Goal: Transaction & Acquisition: Book appointment/travel/reservation

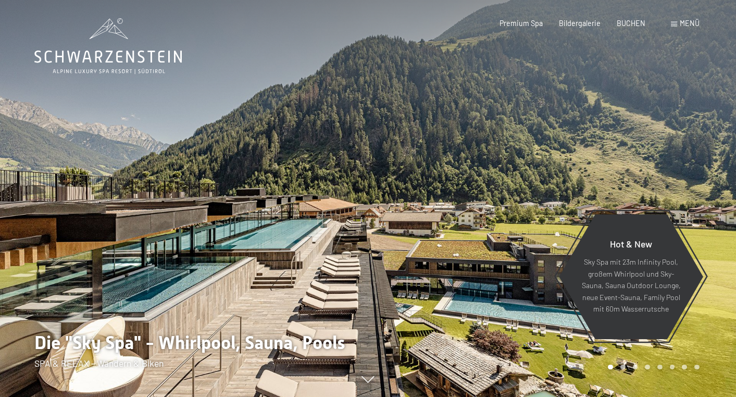
click at [690, 22] on span "Menü" at bounding box center [689, 23] width 20 height 9
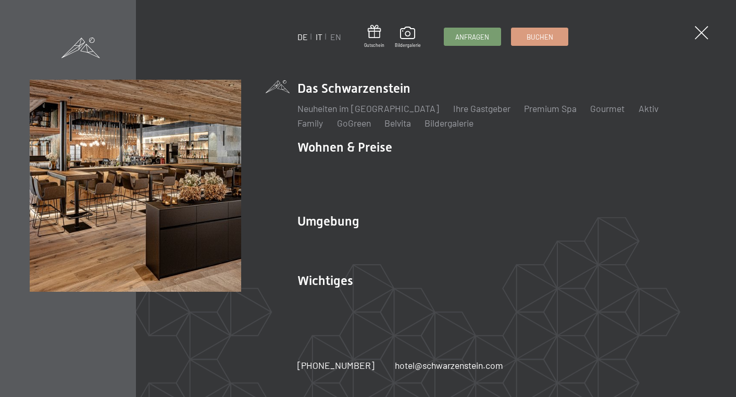
click at [317, 37] on link "IT" at bounding box center [318, 37] width 7 height 10
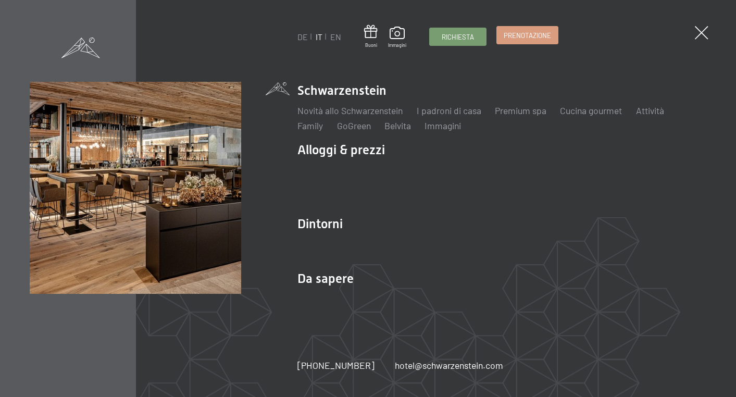
click at [535, 36] on span "Prenotazione" at bounding box center [526, 35] width 47 height 9
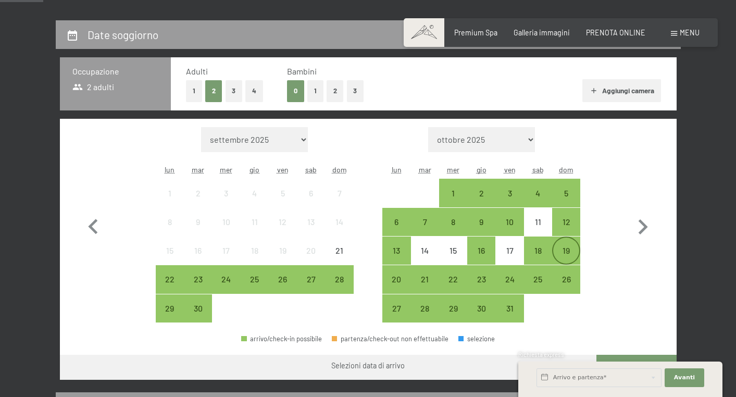
scroll to position [206, 0]
click at [543, 250] on div "18" at bounding box center [538, 259] width 26 height 26
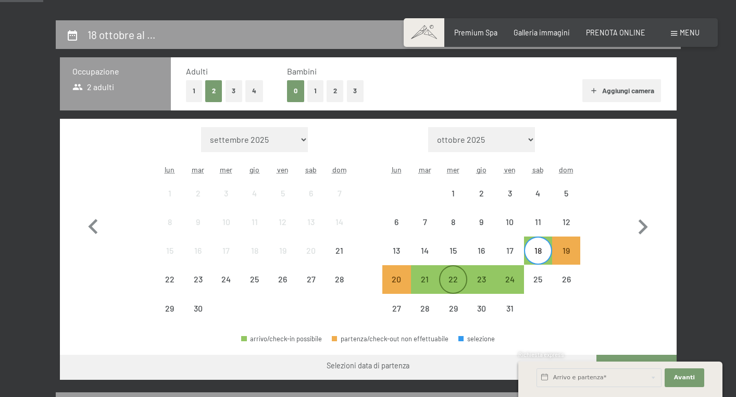
click at [456, 279] on div "22" at bounding box center [453, 288] width 26 height 26
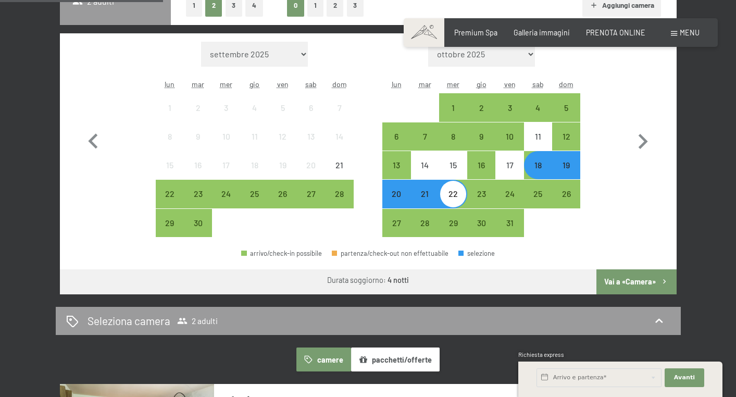
scroll to position [290, 0]
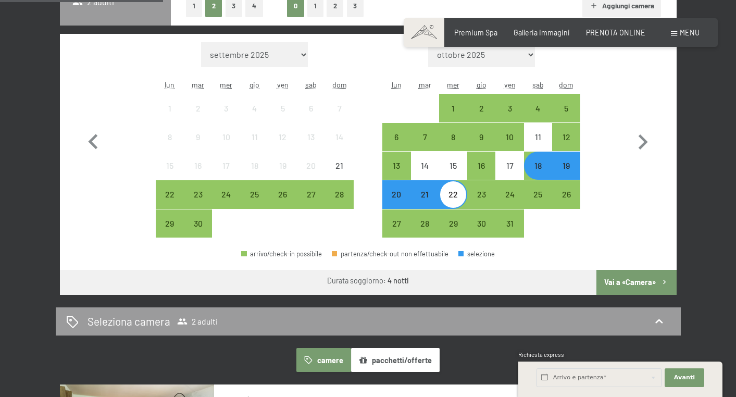
click at [626, 283] on button "Vai a «Camera»" at bounding box center [636, 282] width 80 height 25
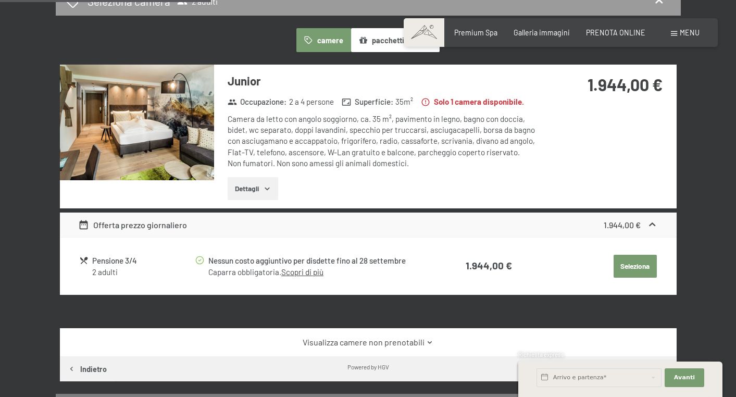
scroll to position [281, 0]
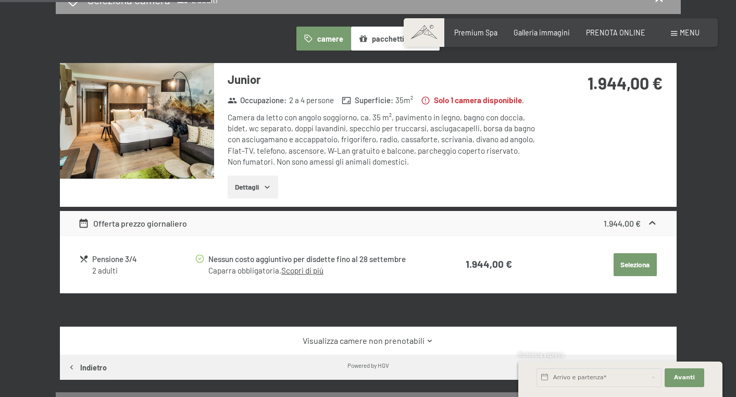
click at [631, 263] on button "Seleziona" at bounding box center [634, 264] width 43 height 23
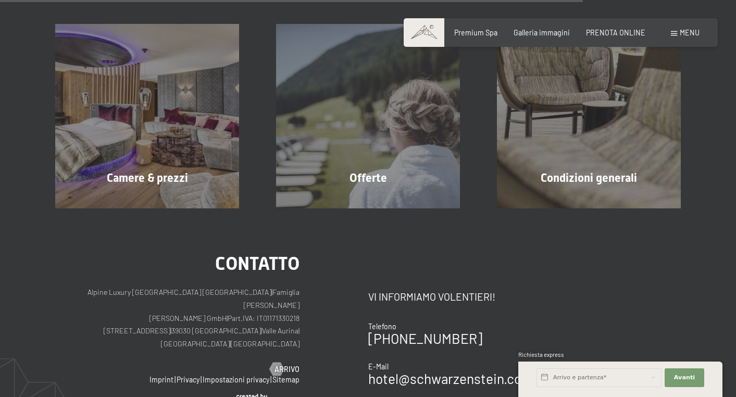
scroll to position [963, 0]
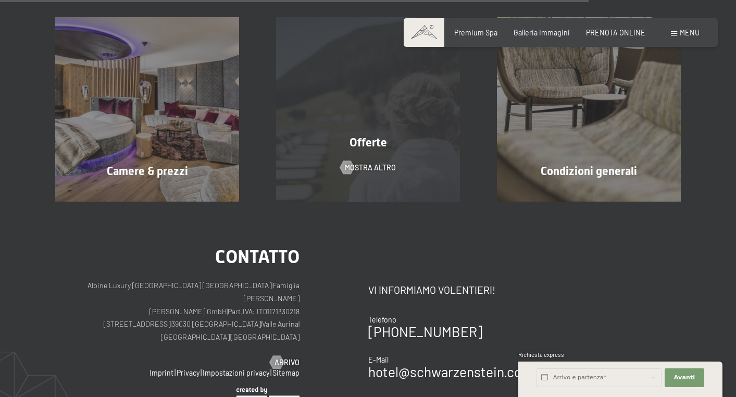
click at [366, 148] on div "Offerte" at bounding box center [368, 143] width 221 height 16
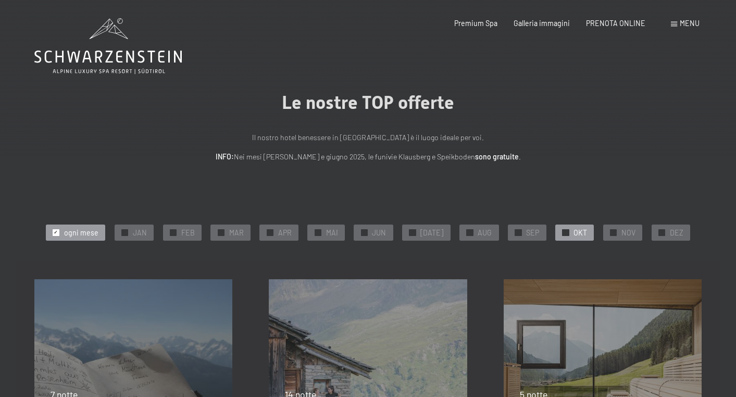
click at [573, 235] on span "OKT" at bounding box center [580, 232] width 14 height 10
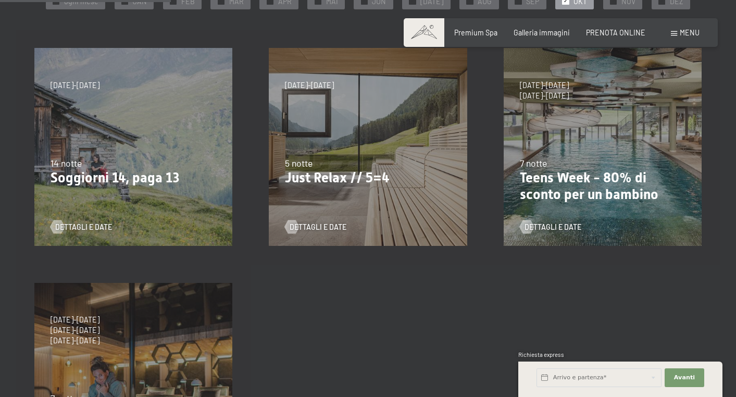
scroll to position [232, 0]
click at [318, 227] on span "Consenso marketing*" at bounding box center [306, 228] width 79 height 10
click at [262, 227] on input "Consenso marketing*" at bounding box center [256, 228] width 10 height 10
checkbox input "false"
click at [313, 133] on div "[DATE]-[DATE] [DATE]-[DATE] [DATE]-[DATE] [DATE]-[DATE] [DATE]-[DATE] [DATE]-[D…" at bounding box center [367, 146] width 234 height 234
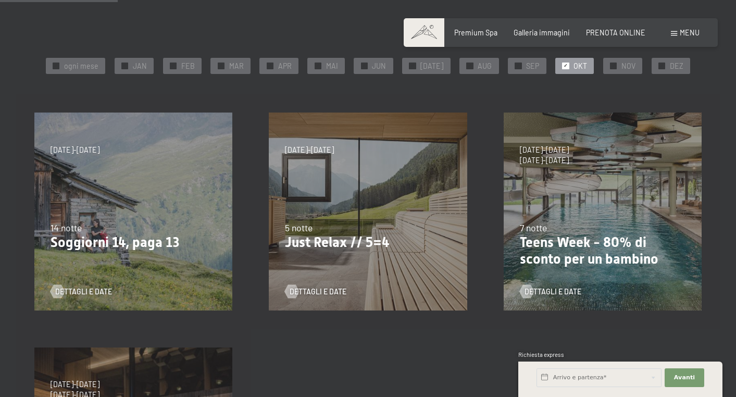
scroll to position [159, 0]
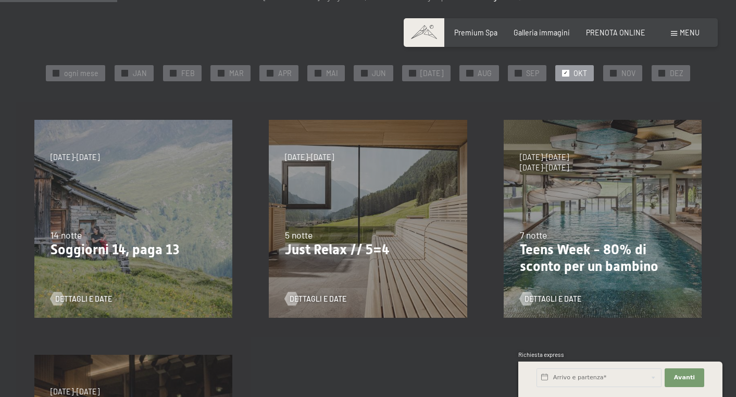
click at [328, 163] on div "21/9/2025-3/10/2025 21/12/2025-26/12/2025 4/1/2026-23/1/2026 8/3/2026-27/3/2026…" at bounding box center [367, 219] width 234 height 234
click at [342, 237] on div "5 notte" at bounding box center [368, 235] width 166 height 13
click at [308, 253] on p "Just Relax // 5=4" at bounding box center [368, 250] width 166 height 17
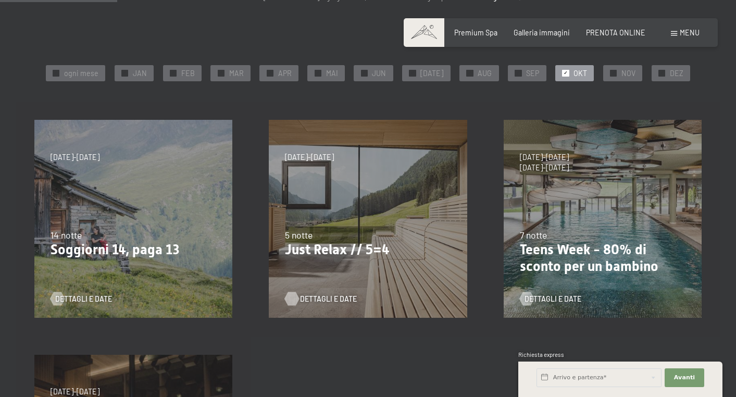
click at [303, 297] on span "Dettagli e Date" at bounding box center [328, 299] width 57 height 10
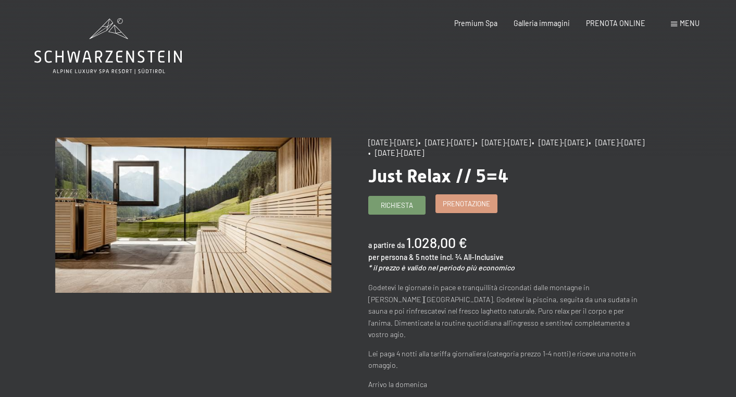
click at [456, 208] on link "Prenotazione" at bounding box center [466, 203] width 61 height 17
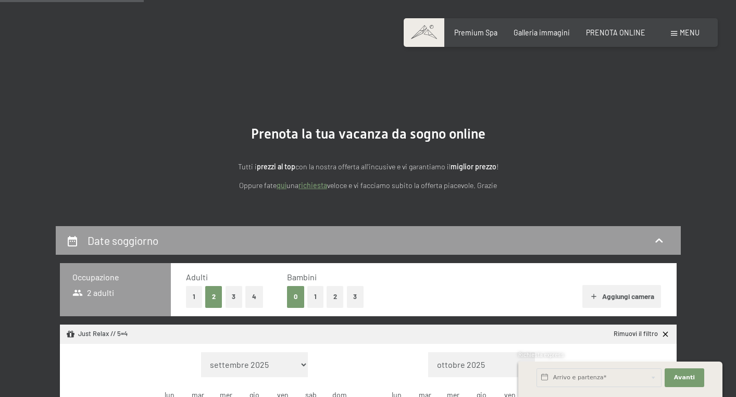
scroll to position [235, 0]
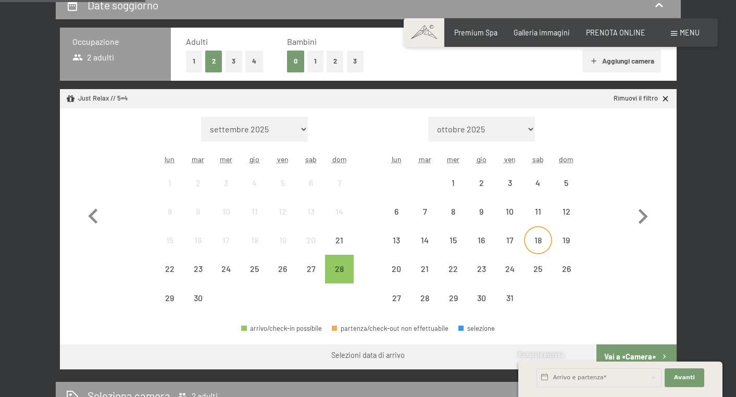
click at [540, 237] on div "18" at bounding box center [538, 249] width 26 height 26
click at [449, 268] on div "22" at bounding box center [453, 277] width 26 height 26
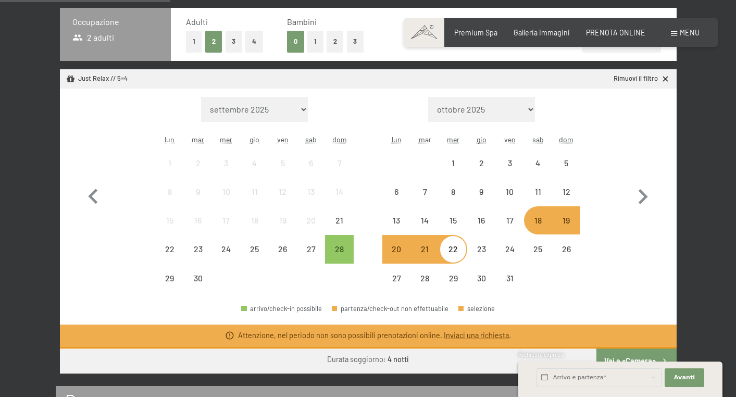
scroll to position [265, 0]
